Goal: Find specific page/section: Find specific page/section

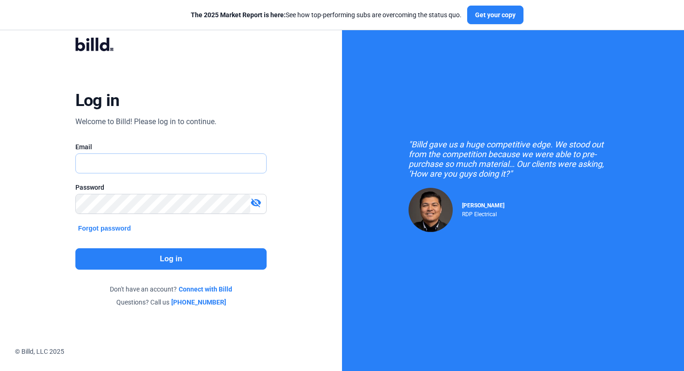
type input "[PERSON_NAME][EMAIL_ADDRESS][DOMAIN_NAME]"
click at [141, 261] on button "Log in" at bounding box center [171, 258] width 192 height 21
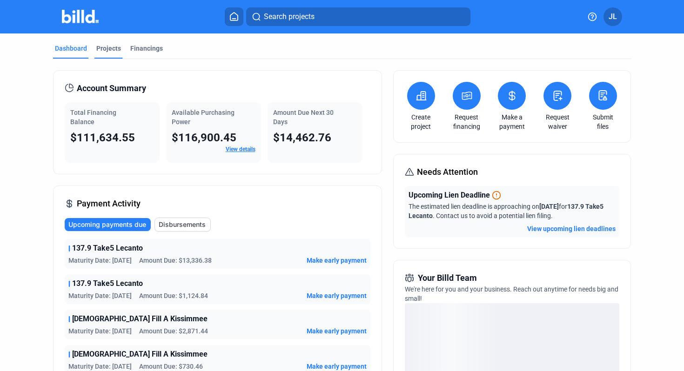
click at [113, 46] on div "Projects" at bounding box center [108, 48] width 25 height 9
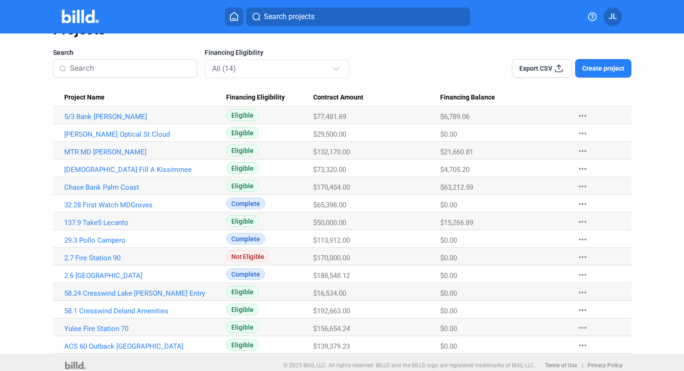
scroll to position [55, 0]
